Goal: Task Accomplishment & Management: Manage account settings

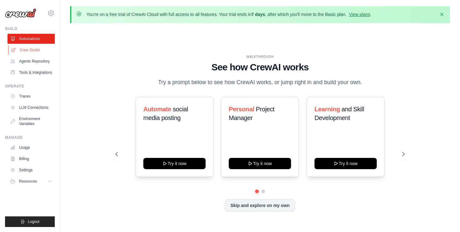
click at [33, 48] on link "Crew Studio" at bounding box center [31, 50] width 47 height 10
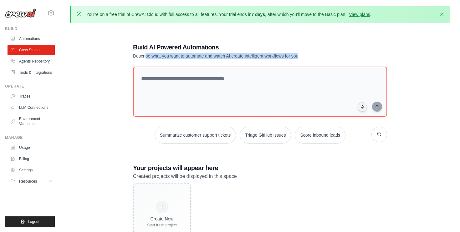
drag, startPoint x: 146, startPoint y: 58, endPoint x: 220, endPoint y: 60, distance: 73.9
click at [220, 60] on div "Build AI Powered Automations Describe what you want to automate and watch AI cr…" at bounding box center [259, 144] width 269 height 223
click at [18, 15] on img at bounding box center [20, 12] width 31 height 9
click at [50, 13] on icon at bounding box center [51, 13] width 2 height 2
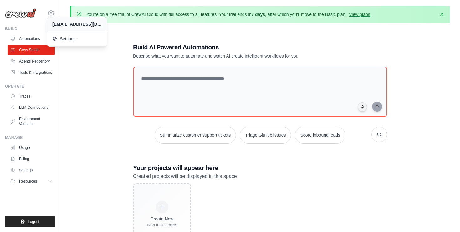
click at [134, 49] on h1 "Build AI Powered Automations" at bounding box center [238, 47] width 210 height 9
click at [363, 15] on link "View plans" at bounding box center [359, 14] width 21 height 5
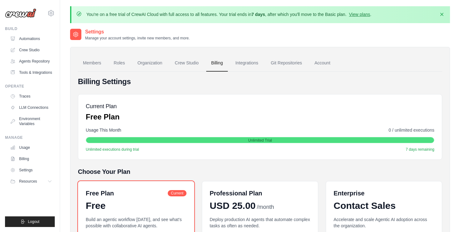
click at [15, 16] on img at bounding box center [20, 12] width 31 height 9
click at [34, 14] on img at bounding box center [20, 12] width 31 height 9
click at [96, 36] on p "Manage your account settings, invite new members, and more." at bounding box center [137, 38] width 104 height 5
click at [91, 63] on link "Members" at bounding box center [92, 63] width 28 height 17
